Goal: Find specific page/section: Find specific page/section

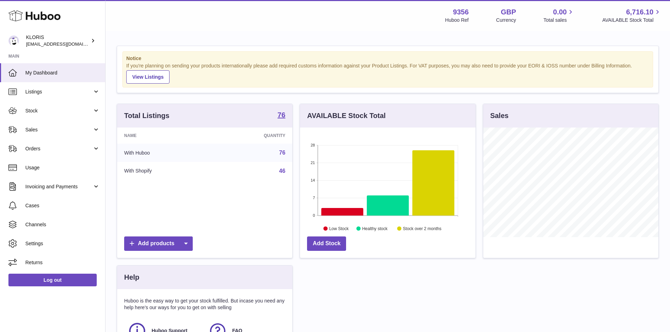
scroll to position [110, 175]
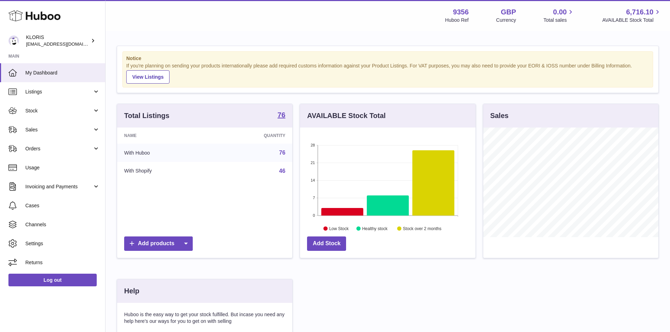
click at [280, 154] on link "76" at bounding box center [282, 153] width 6 height 6
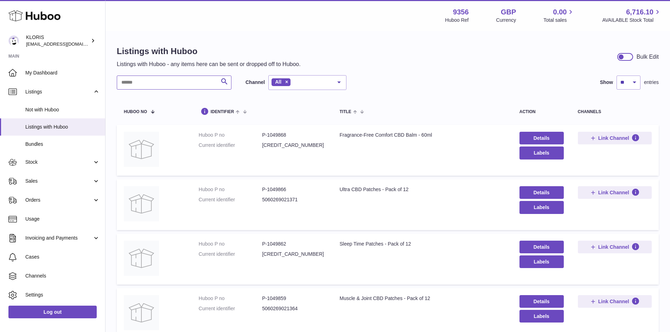
click at [164, 85] on input "text" at bounding box center [174, 83] width 115 height 14
drag, startPoint x: 335, startPoint y: 135, endPoint x: 367, endPoint y: 138, distance: 31.8
click at [367, 138] on td "Title Menopause patches - Bulk Pack of 50" at bounding box center [422, 150] width 180 height 51
copy div "Menopause"
drag, startPoint x: 143, startPoint y: 81, endPoint x: 112, endPoint y: 83, distance: 31.3
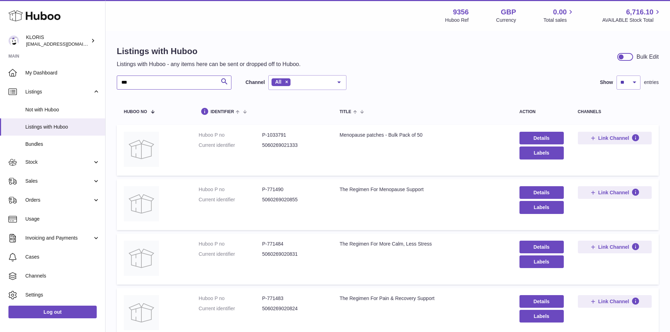
click at [112, 83] on div "Listings with Huboo Listings with Huboo - any items here can be sent or dropped…" at bounding box center [388, 222] width 564 height 380
paste input "******"
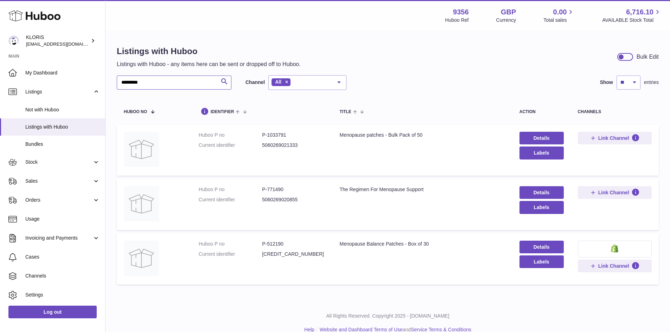
type input "*********"
drag, startPoint x: 267, startPoint y: 243, endPoint x: 282, endPoint y: 243, distance: 15.5
click at [282, 243] on dd "P-512190" at bounding box center [293, 244] width 63 height 7
copy dd "512190"
